Goal: Task Accomplishment & Management: Use online tool/utility

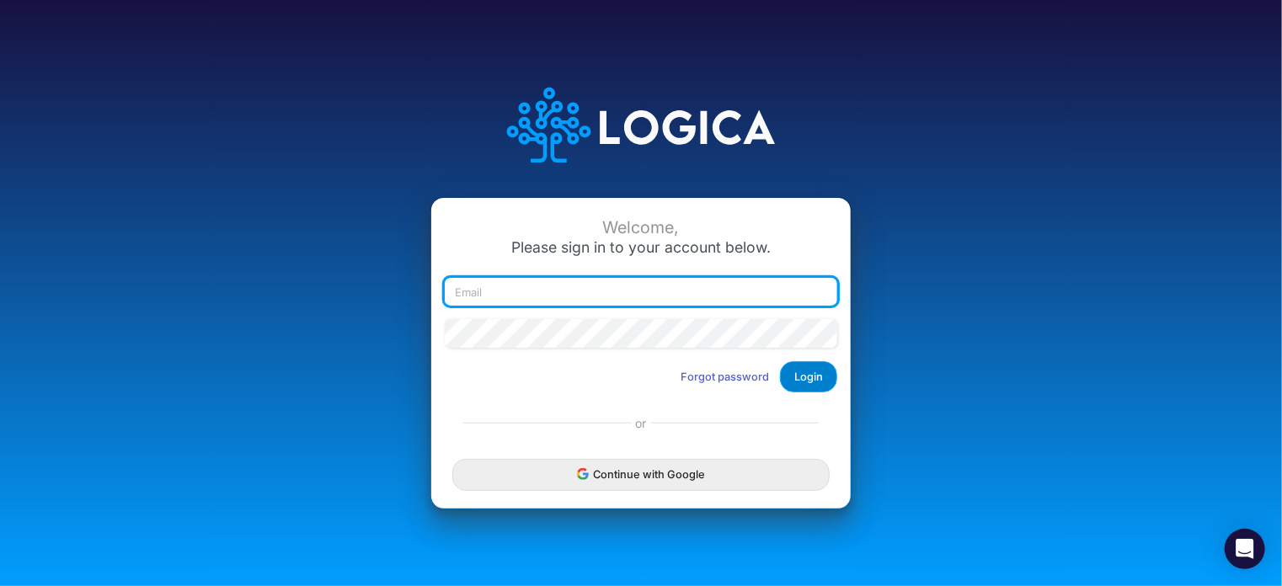
type input "rswan@heritage-communities.com"
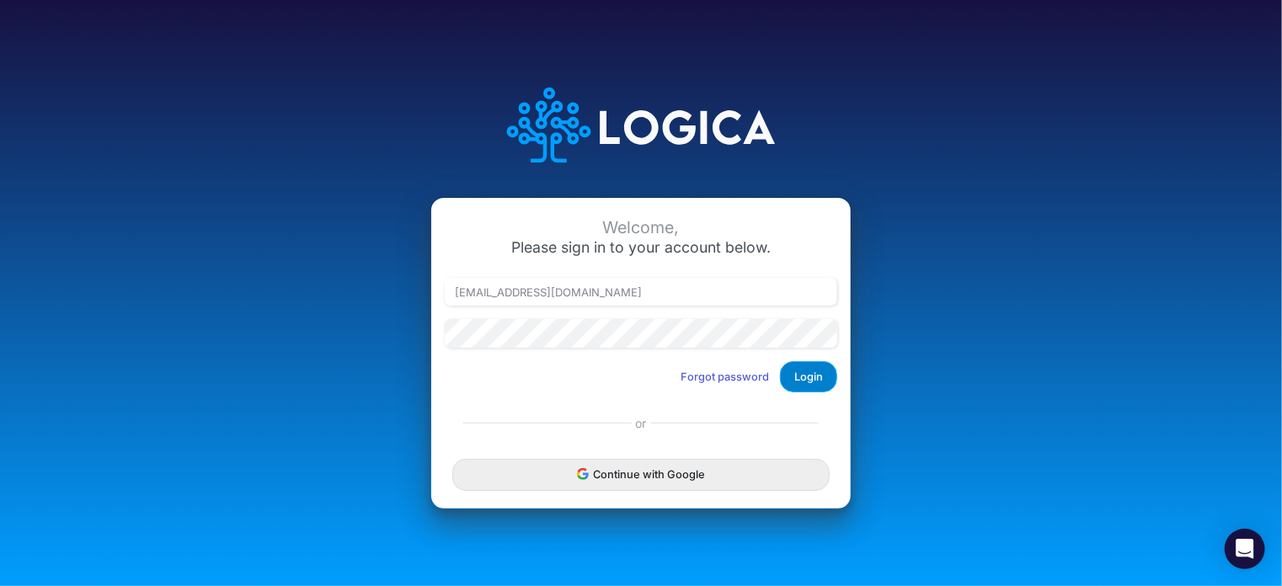
click at [812, 373] on button "Login" at bounding box center [808, 376] width 57 height 31
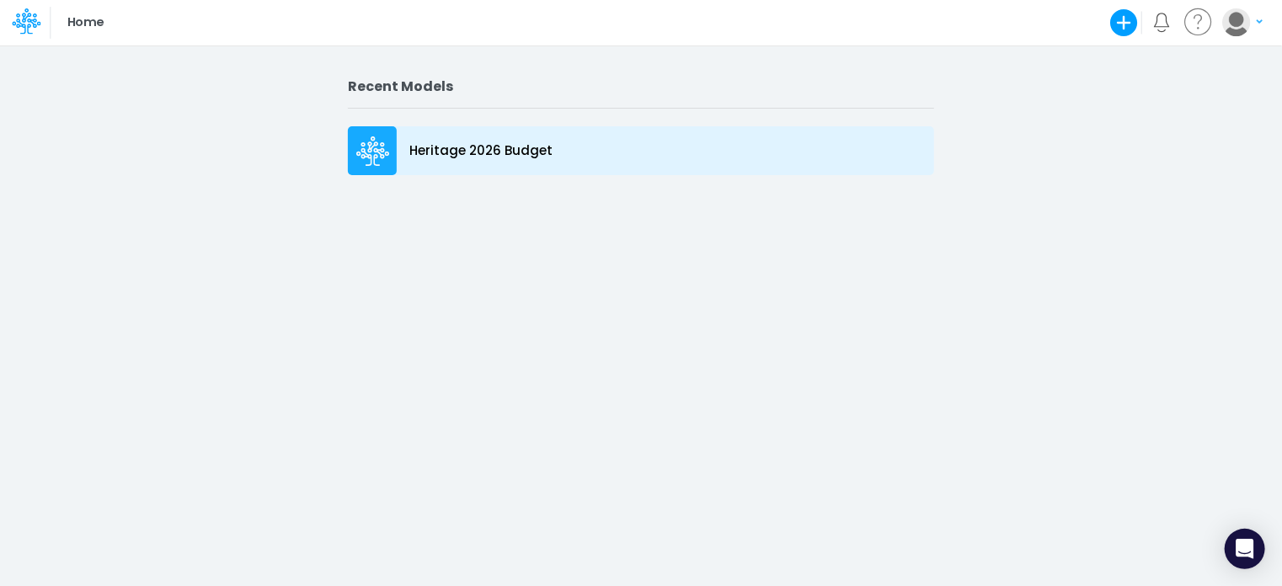
click at [370, 159] on icon at bounding box center [373, 151] width 34 height 30
